Goal: Task Accomplishment & Management: Manage account settings

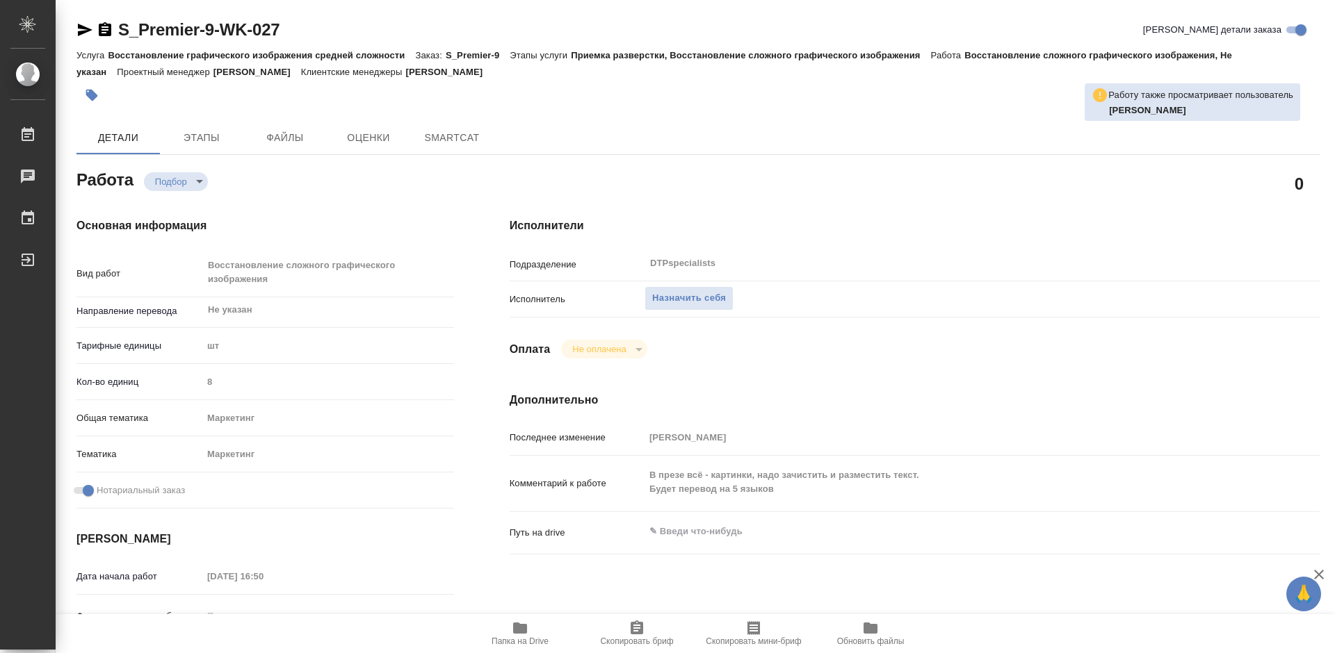
type textarea "x"
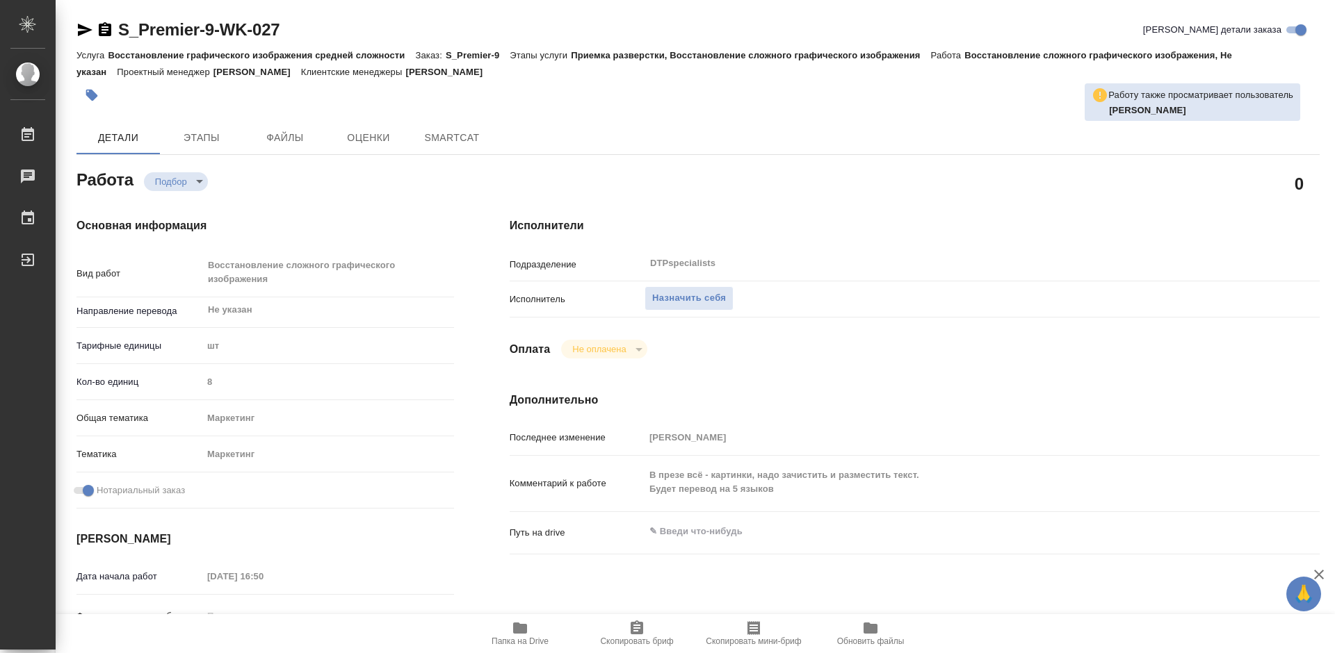
type textarea "x"
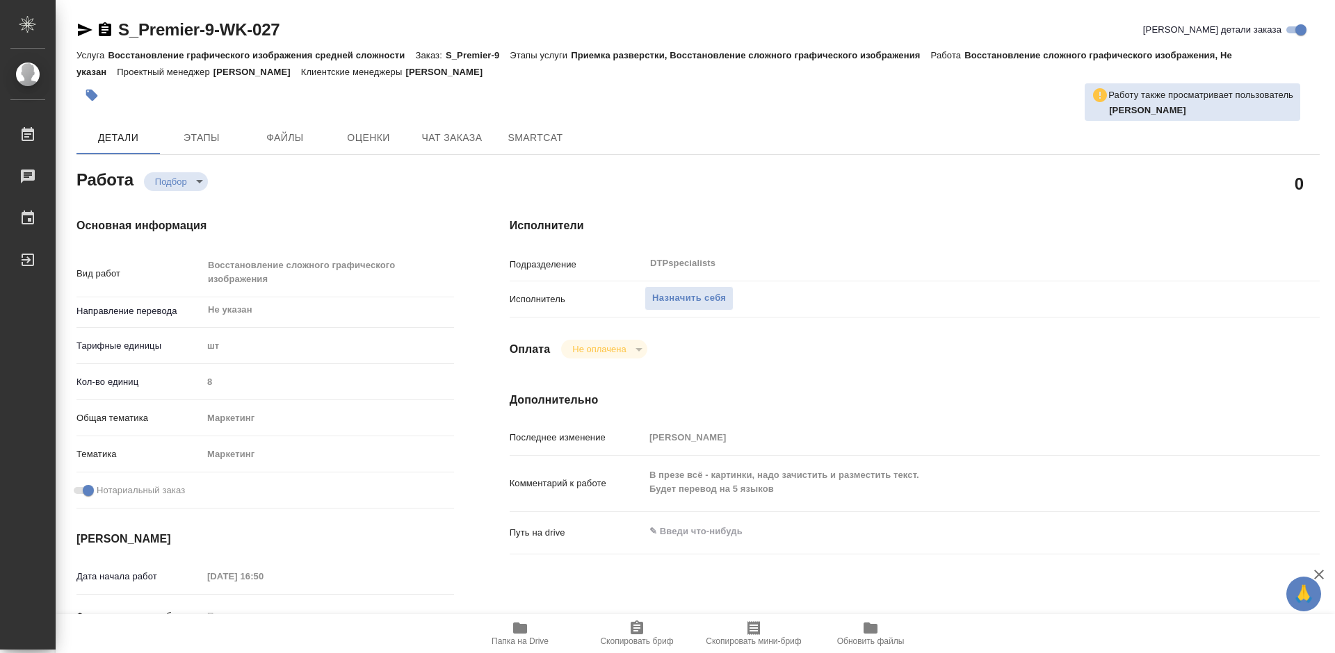
type textarea "x"
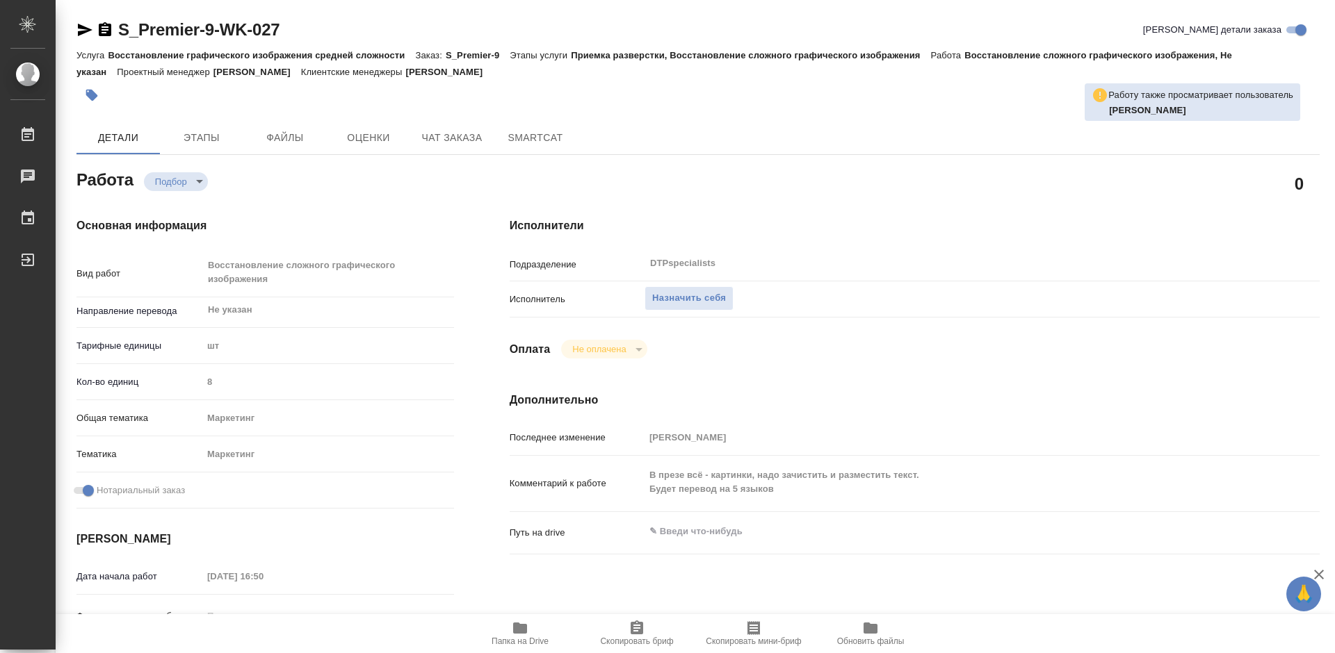
type textarea "x"
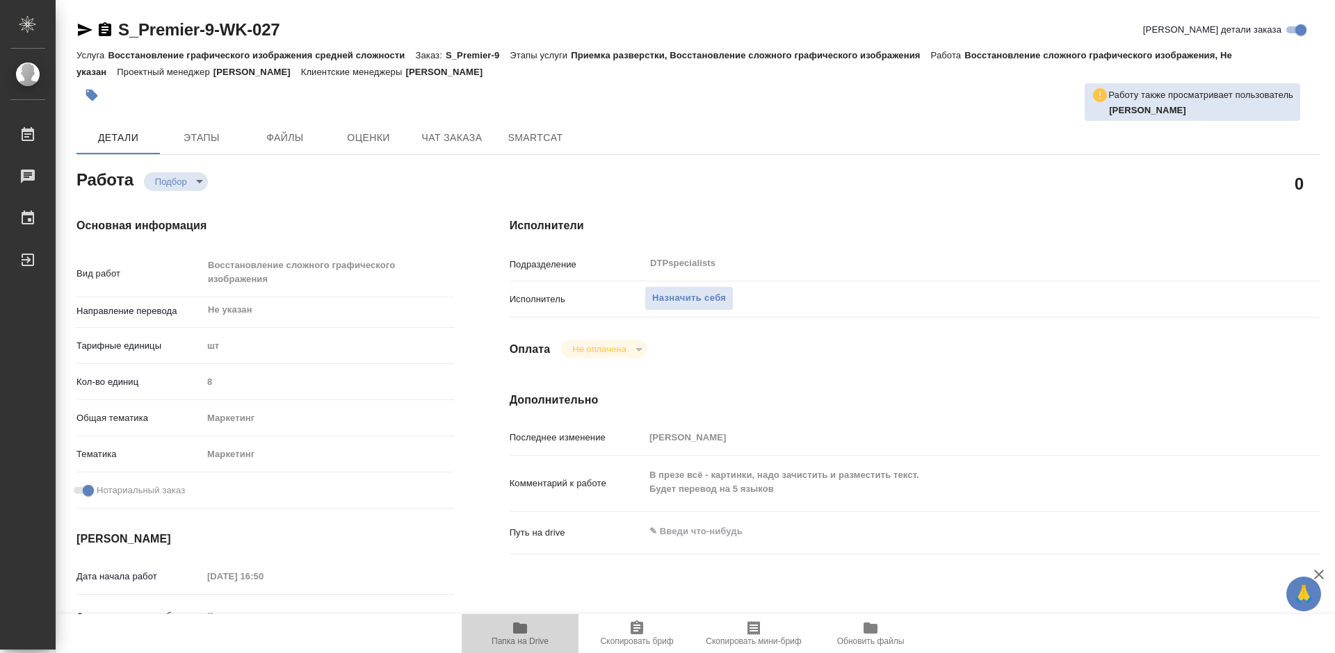
click at [519, 633] on icon "button" at bounding box center [520, 628] width 14 height 11
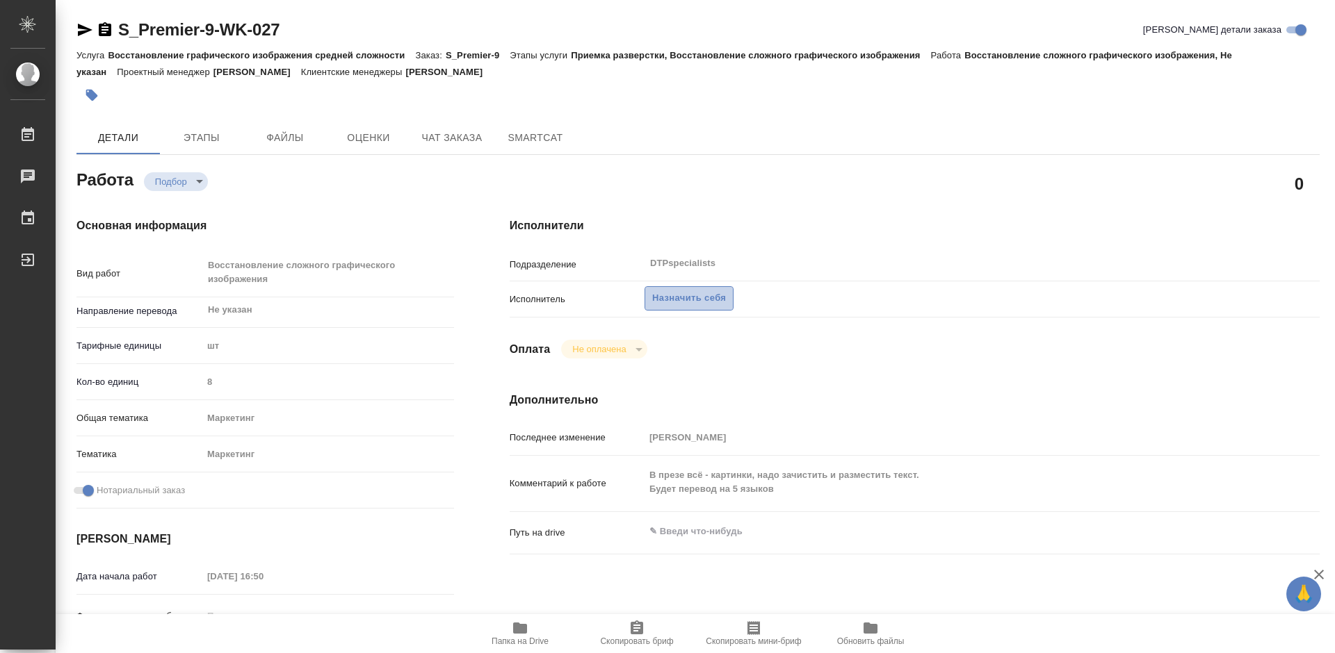
click at [688, 304] on span "Назначить себя" at bounding box center [689, 299] width 74 height 16
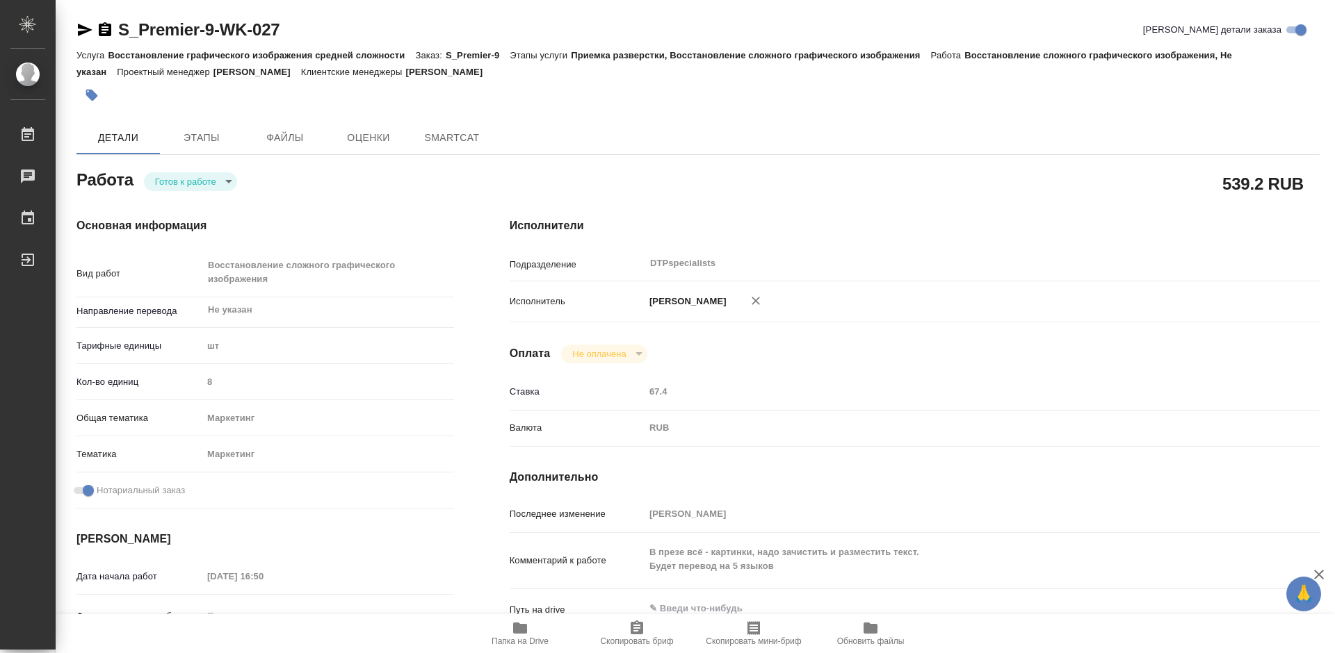
type textarea "x"
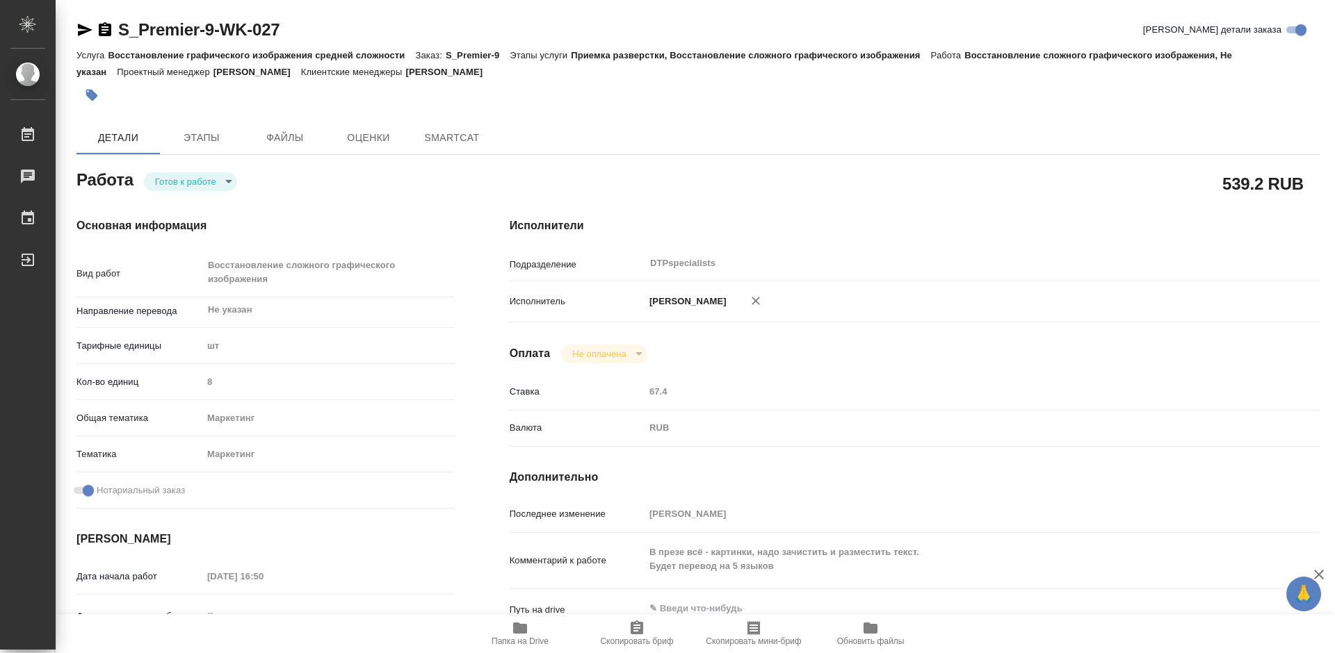
type textarea "x"
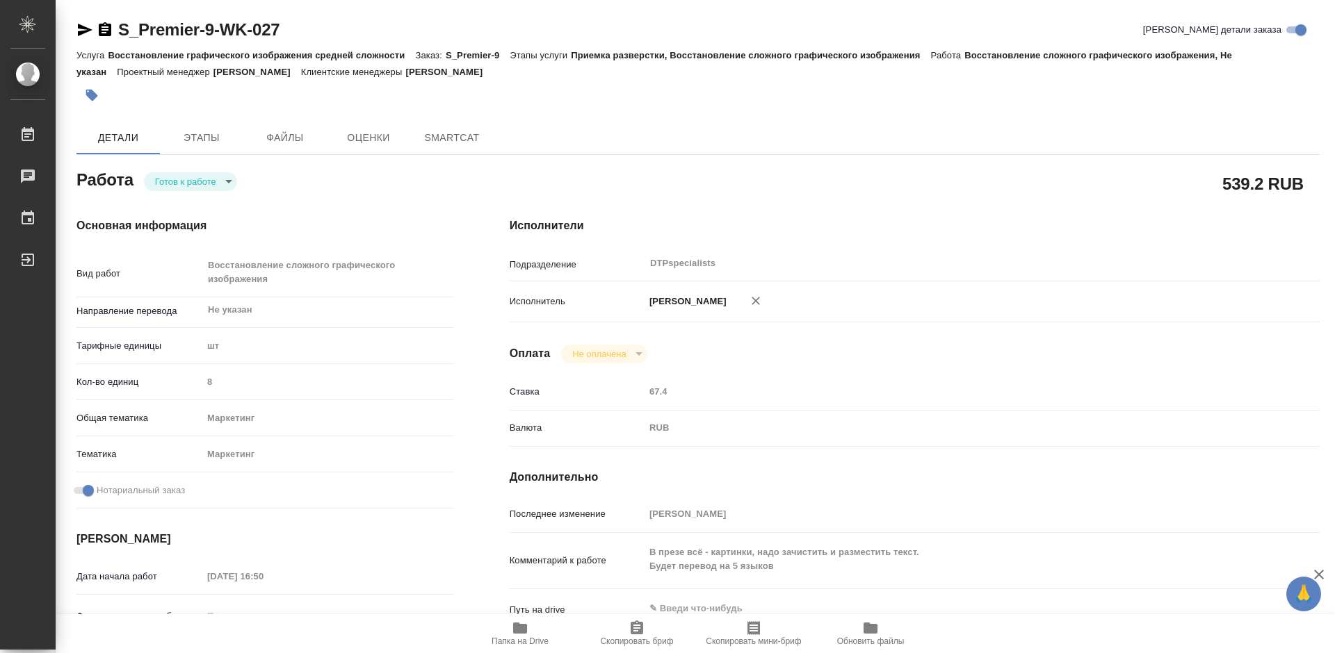
type textarea "x"
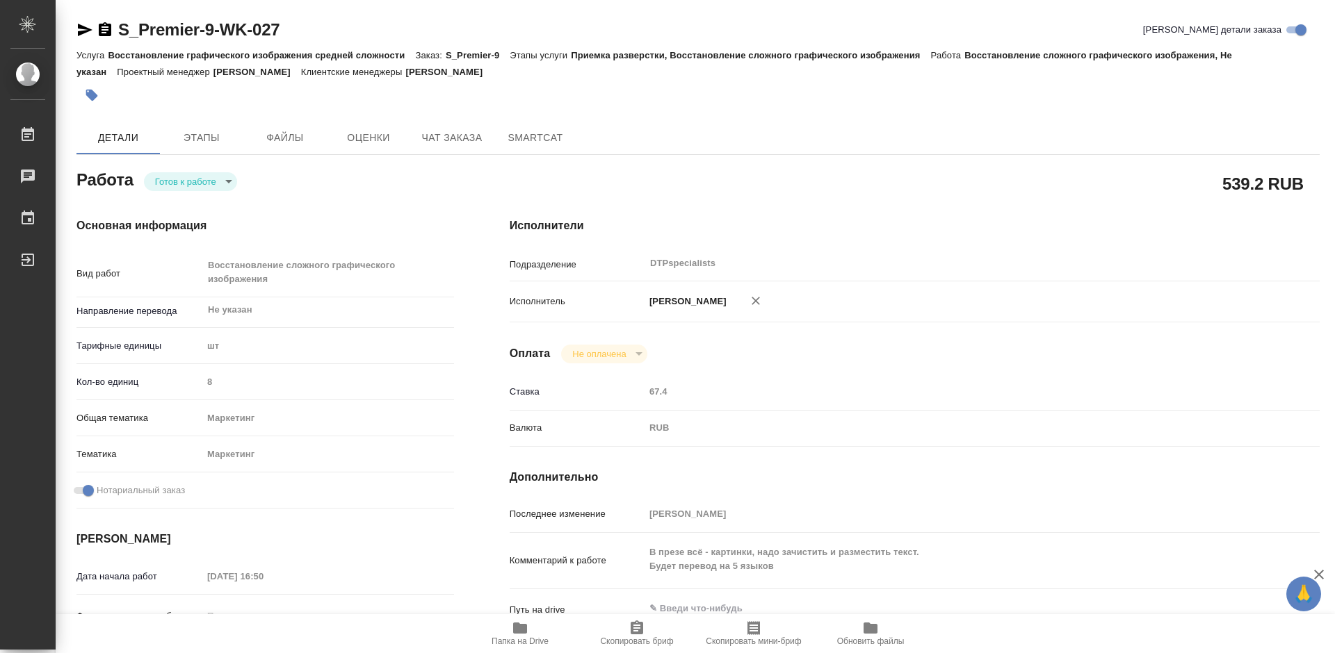
type textarea "x"
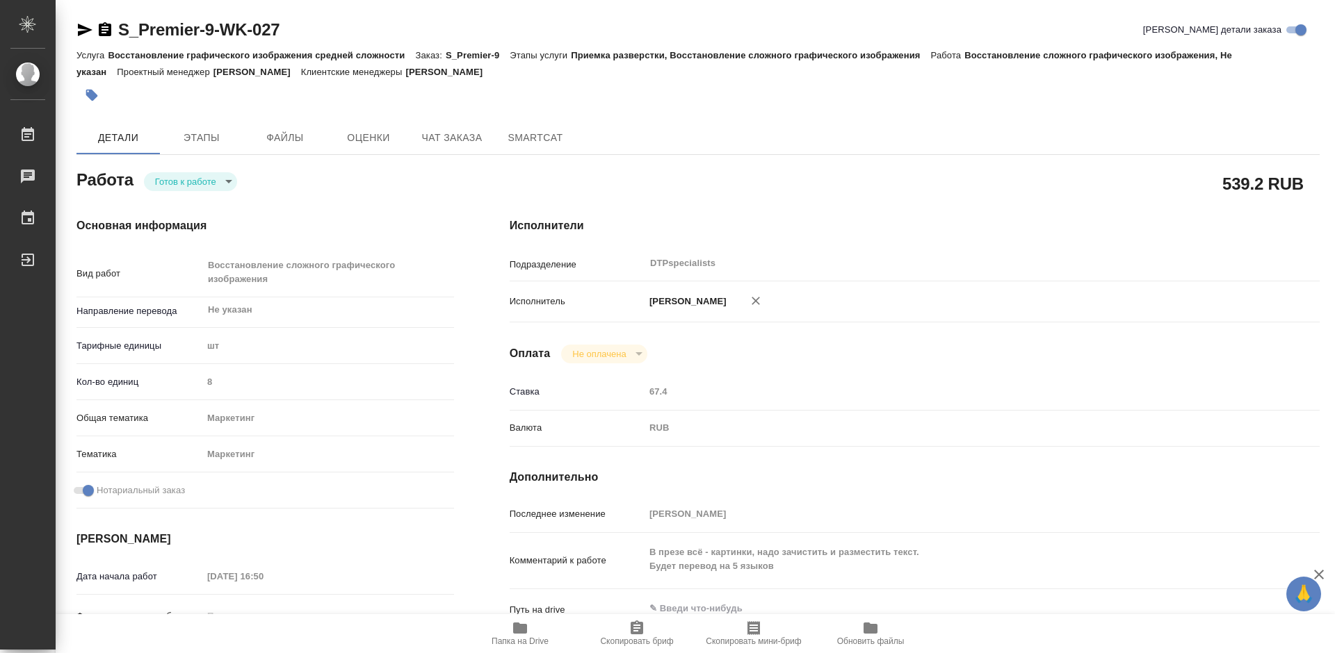
type textarea "x"
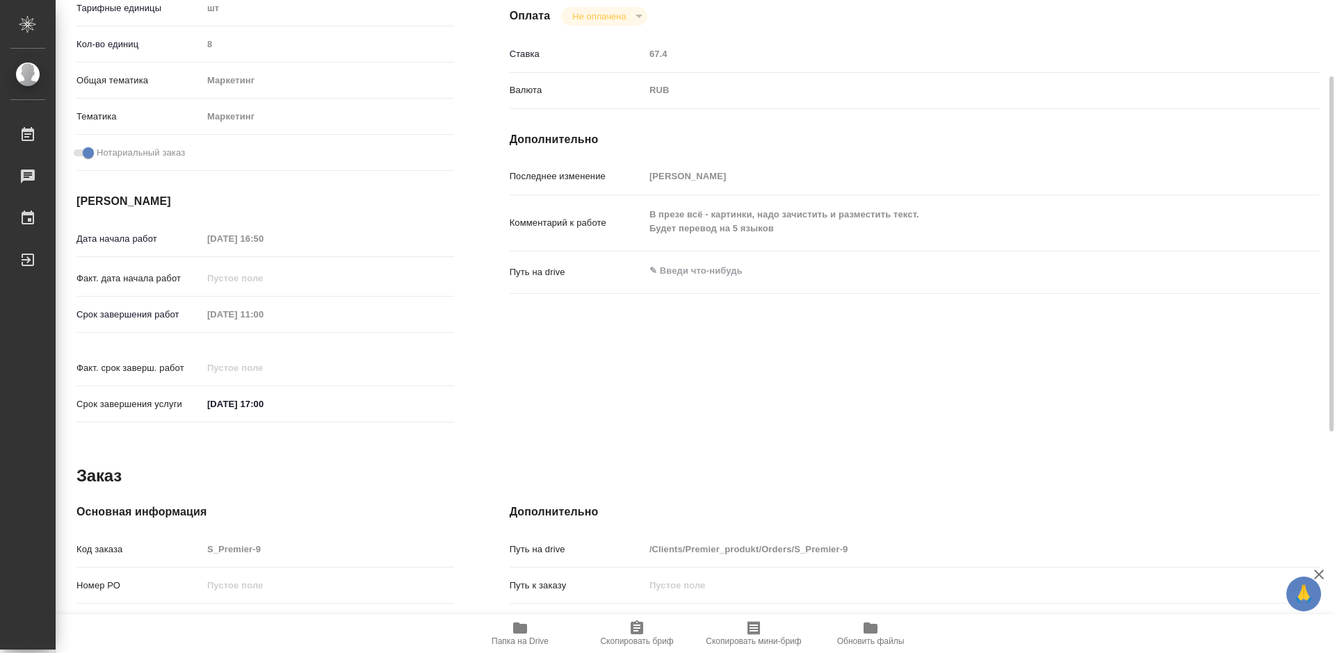
scroll to position [129, 0]
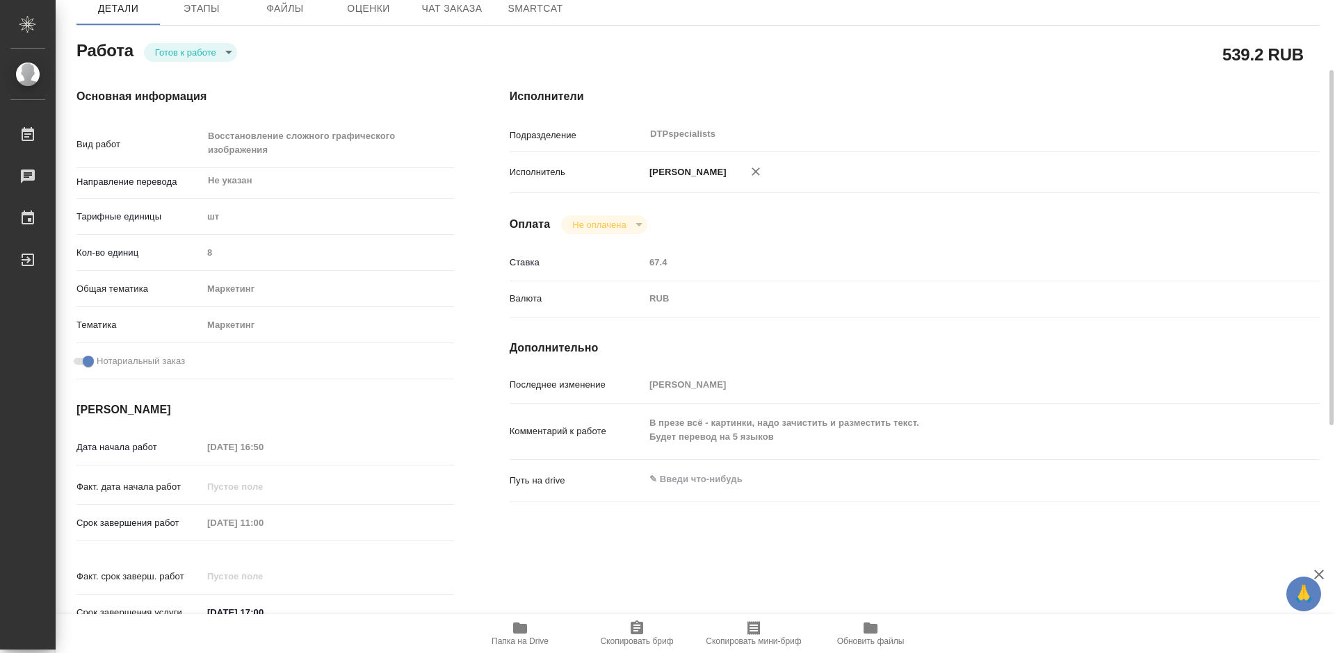
click at [763, 174] on icon "button" at bounding box center [756, 172] width 14 height 14
type textarea "x"
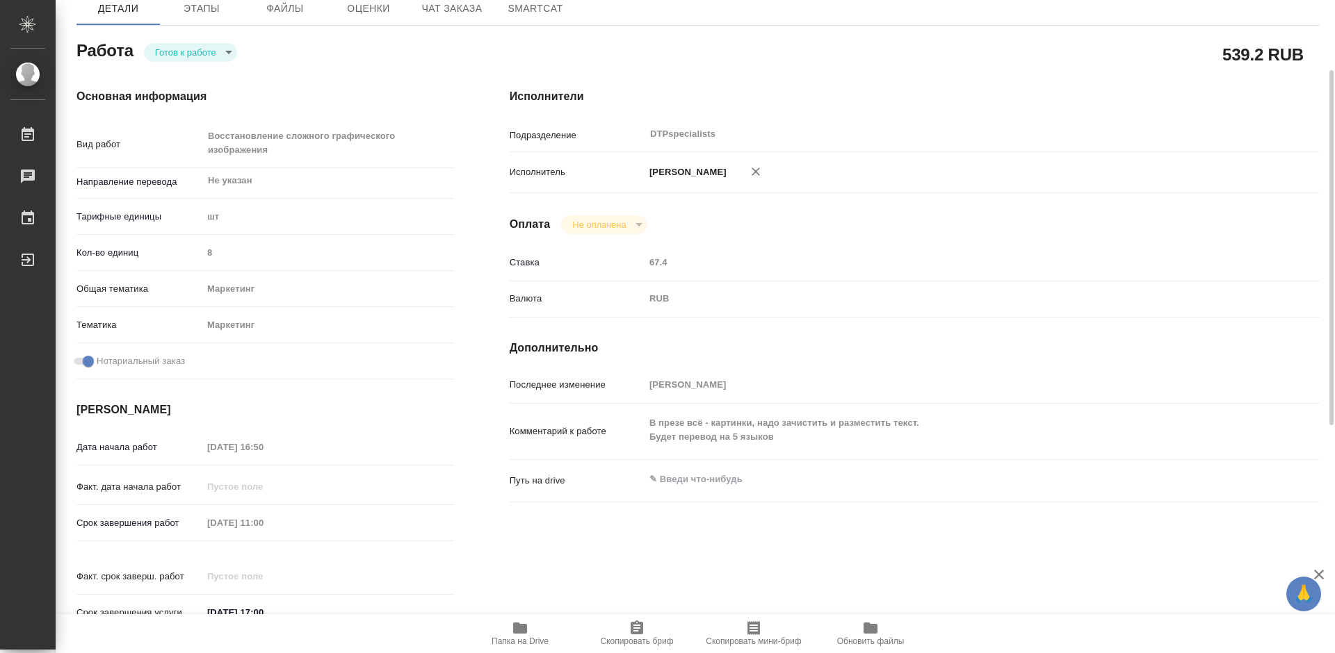
type textarea "x"
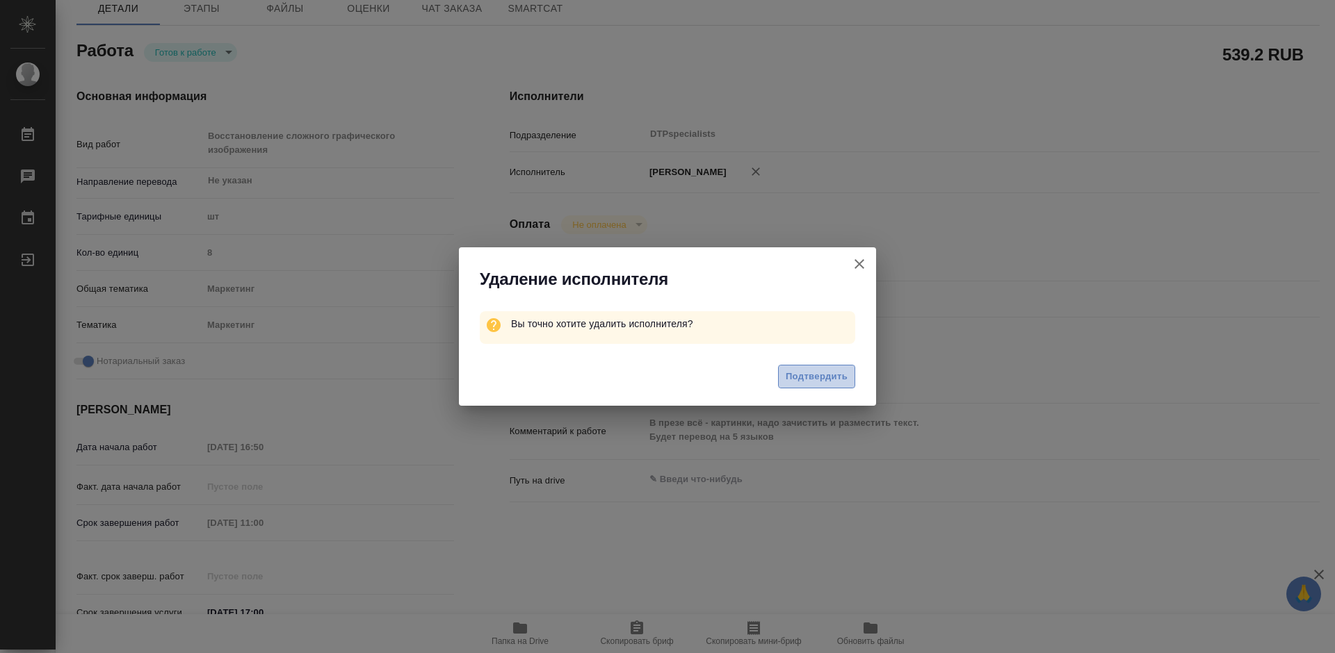
click at [815, 377] on span "Подтвердить" at bounding box center [817, 377] width 62 height 16
type textarea "x"
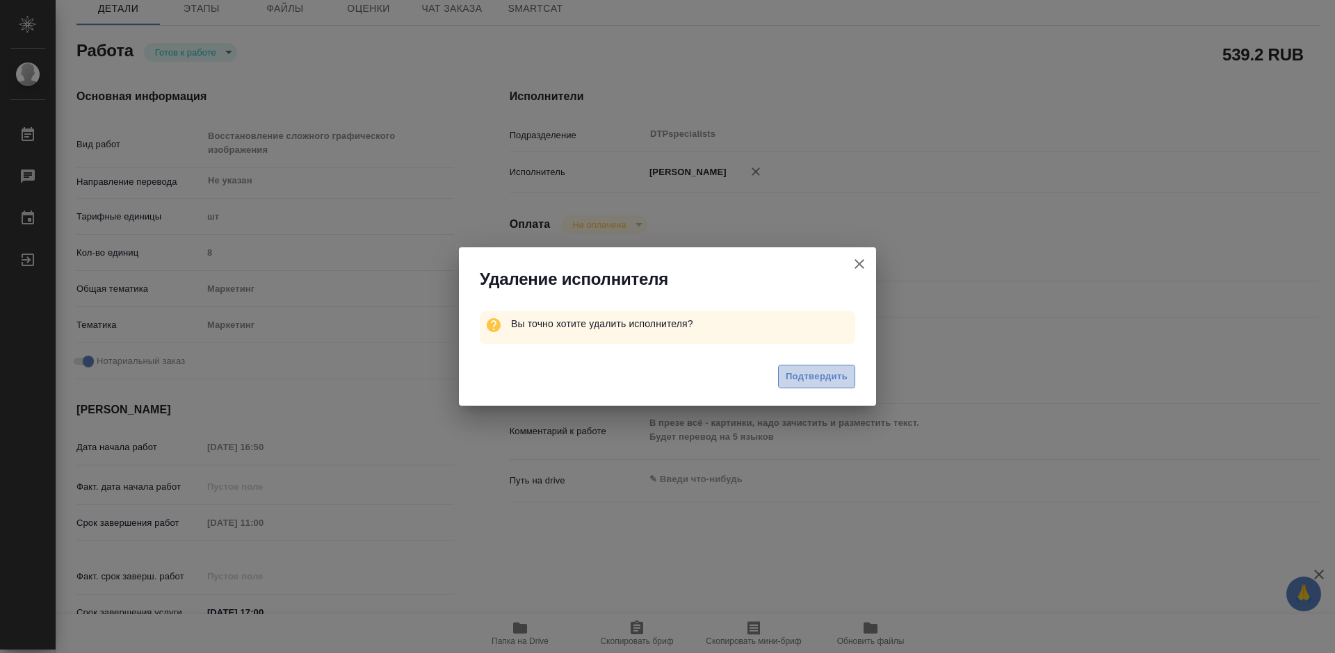
type textarea "x"
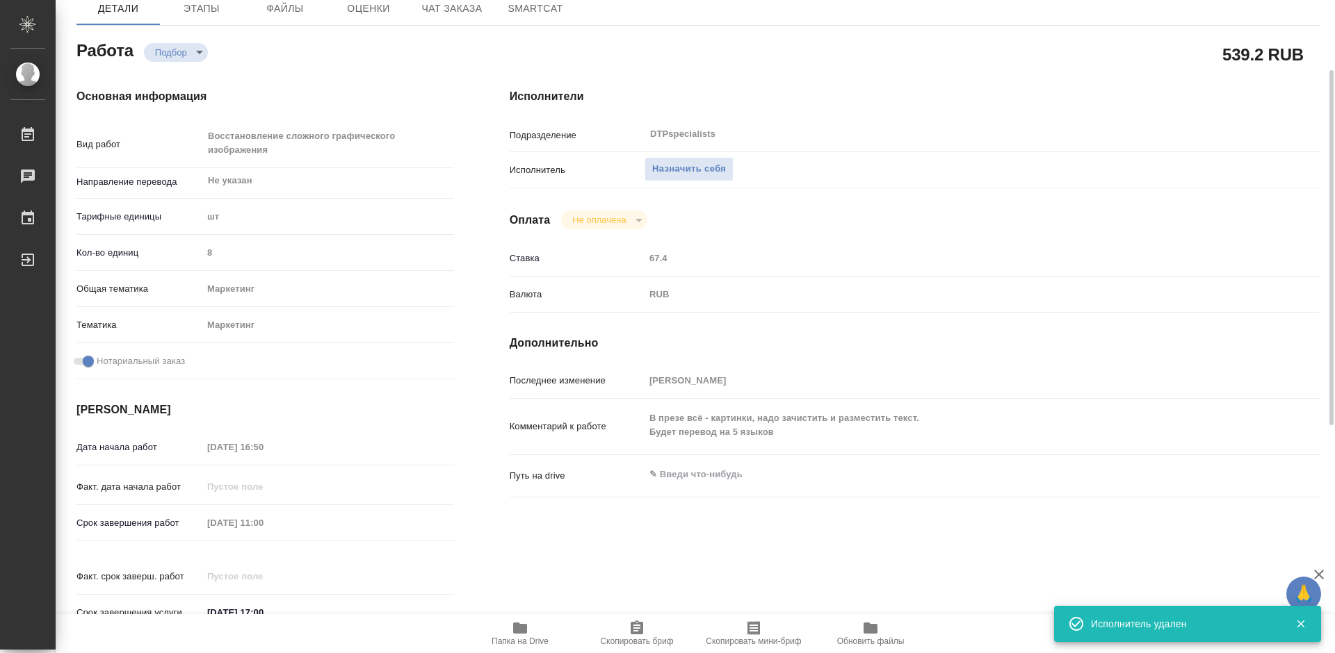
type textarea "x"
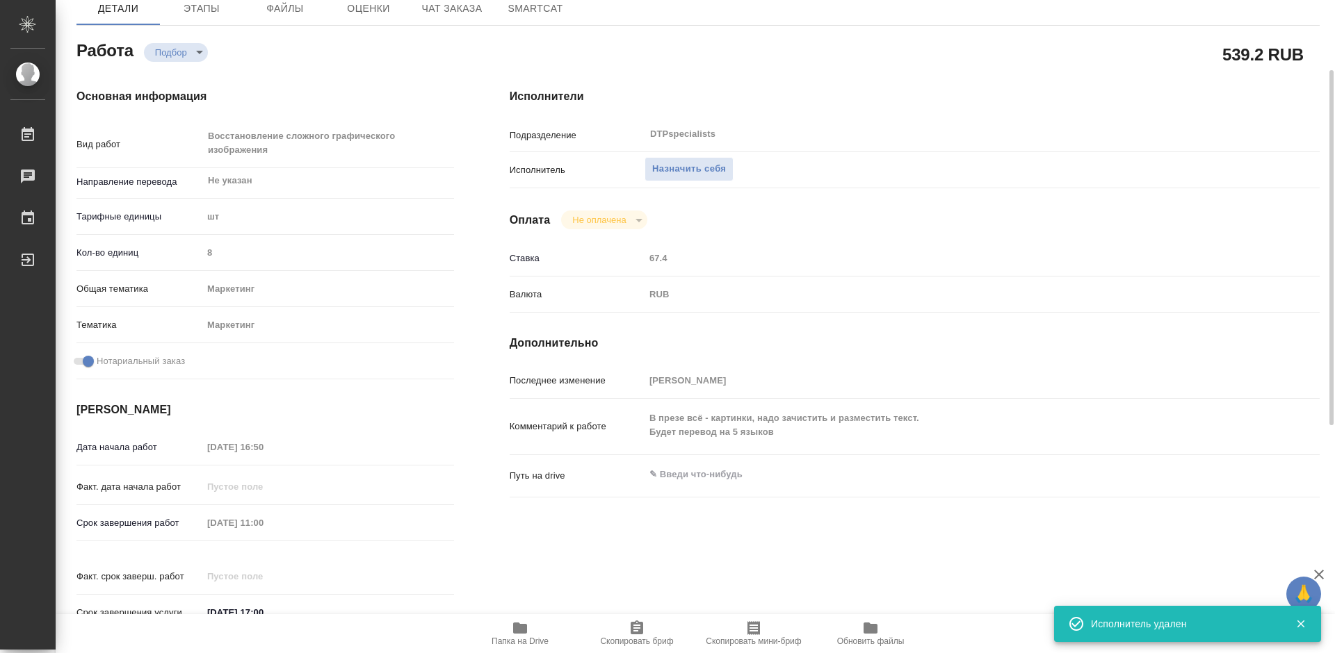
type textarea "x"
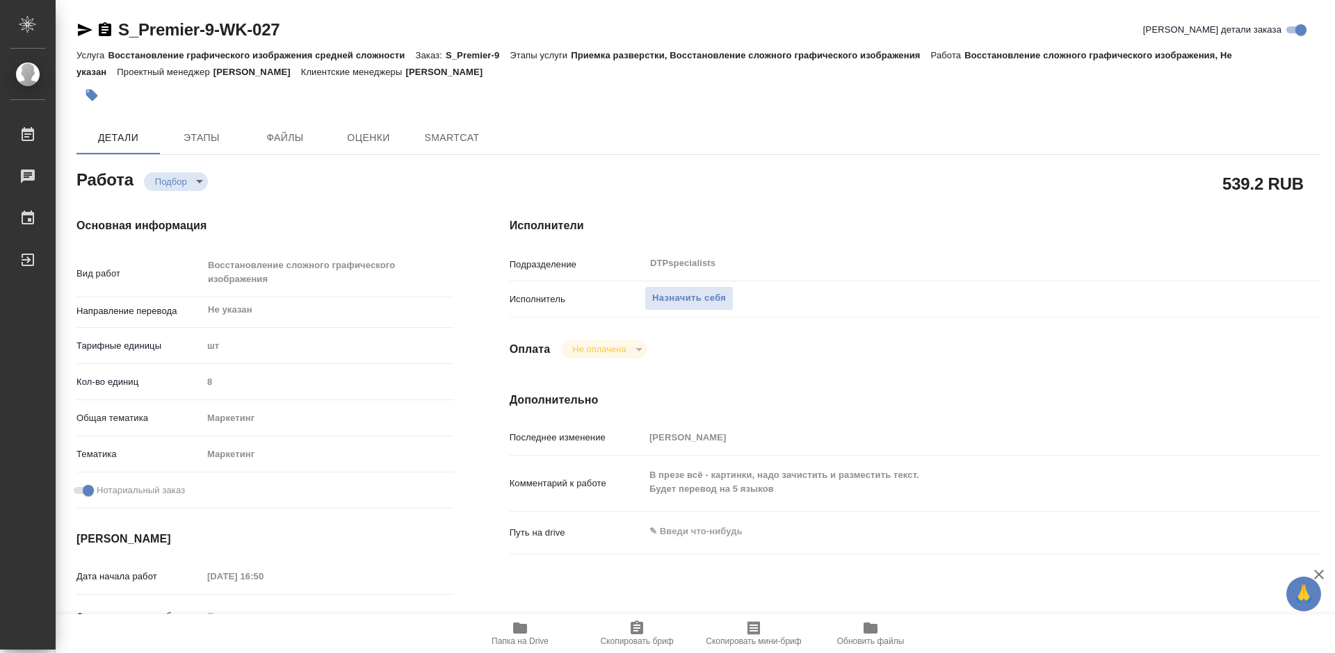
type textarea "x"
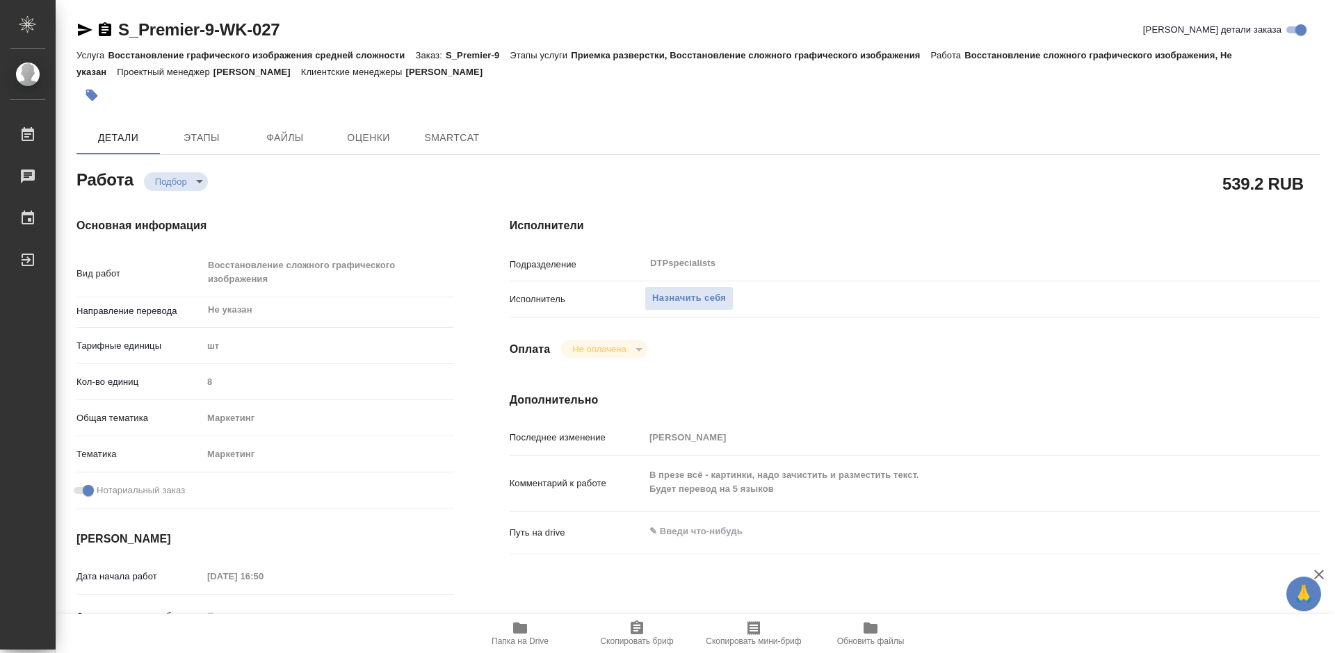
type textarea "x"
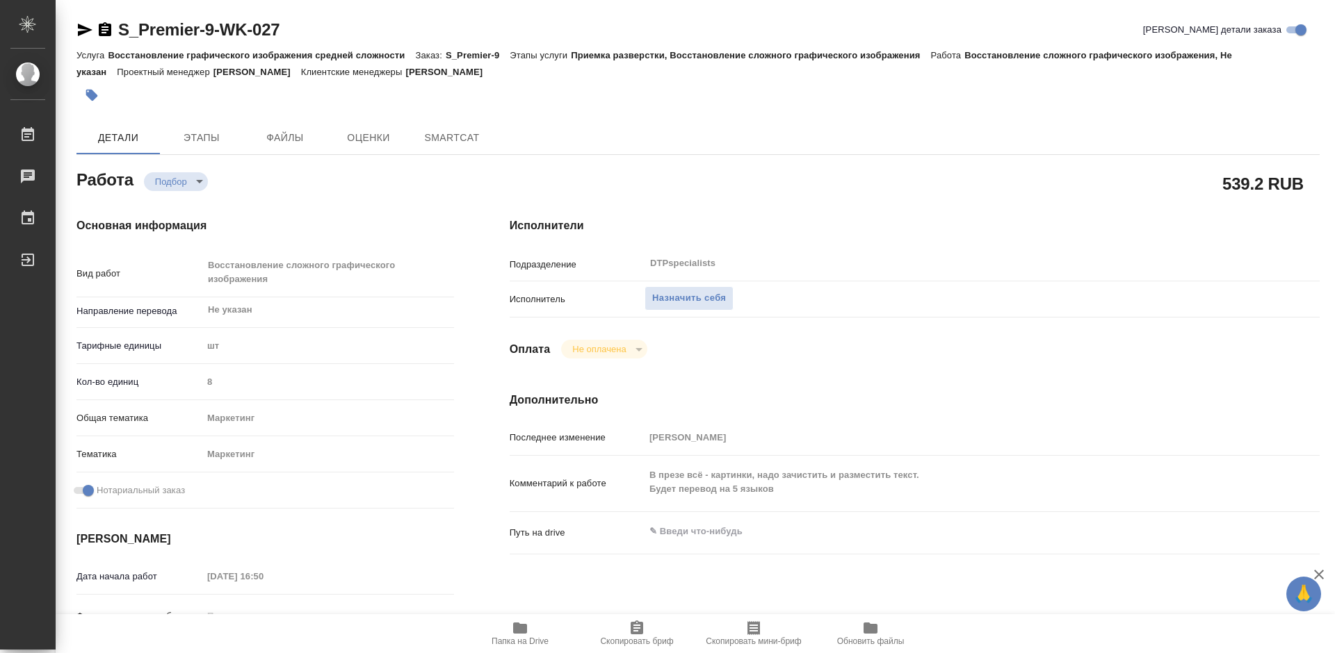
type textarea "x"
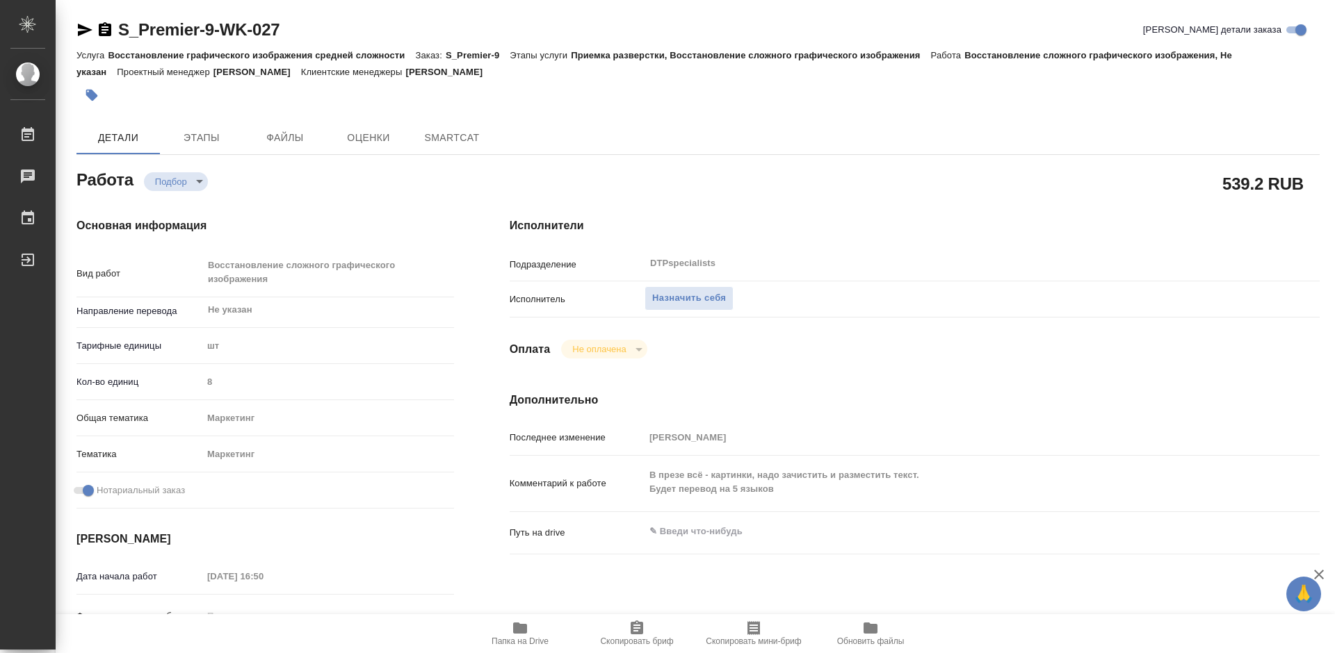
type textarea "x"
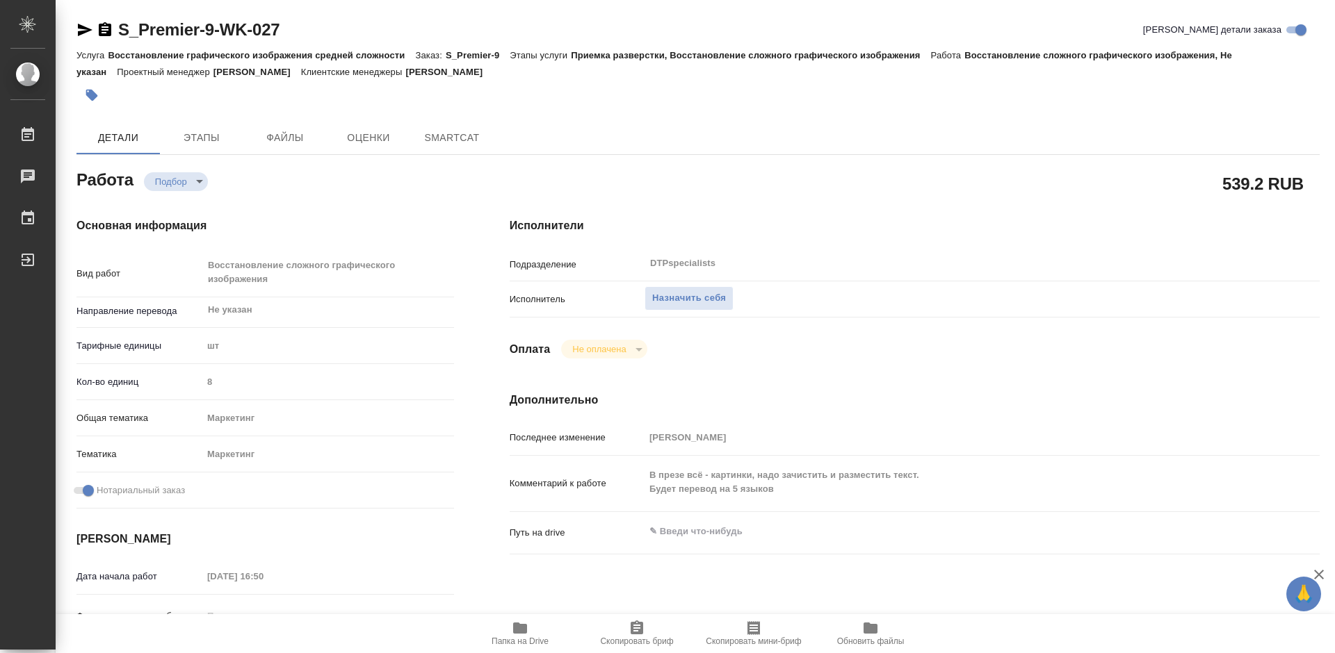
type textarea "x"
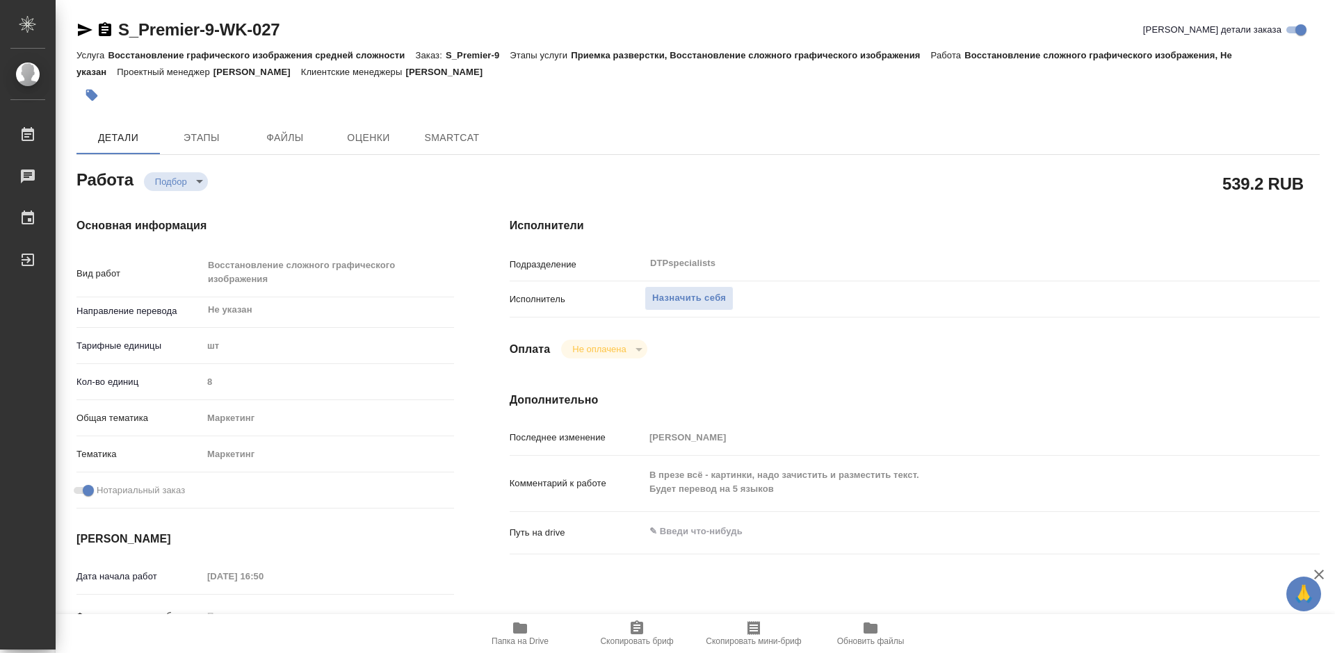
type textarea "x"
